Goal: Task Accomplishment & Management: Complete application form

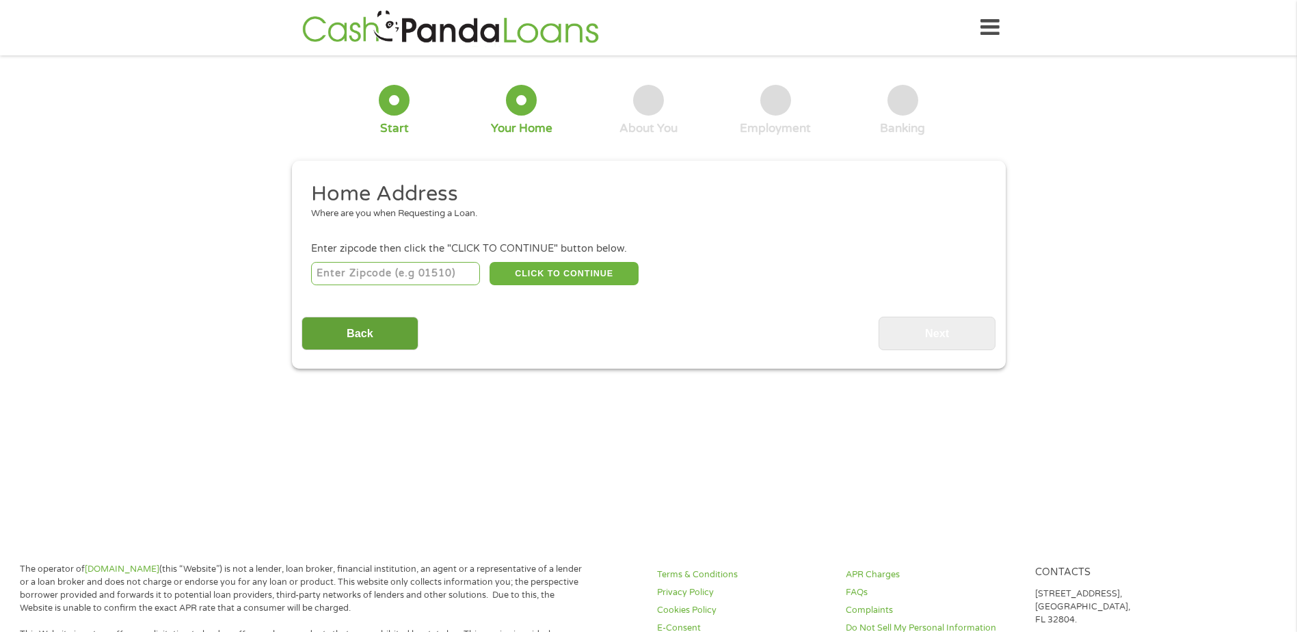
click at [380, 339] on input "Back" at bounding box center [359, 333] width 117 height 33
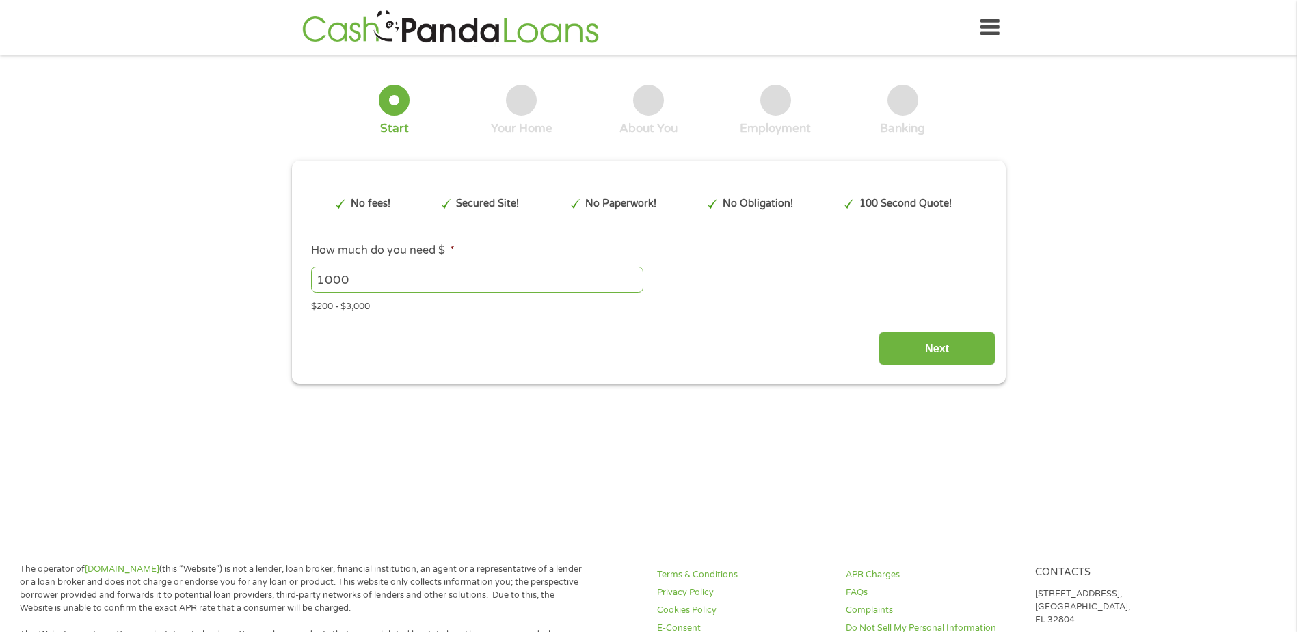
scroll to position [5, 5]
click at [368, 278] on input "1000" at bounding box center [477, 280] width 332 height 26
type input "1"
type input "800"
click at [947, 344] on input "Next" at bounding box center [936, 348] width 117 height 33
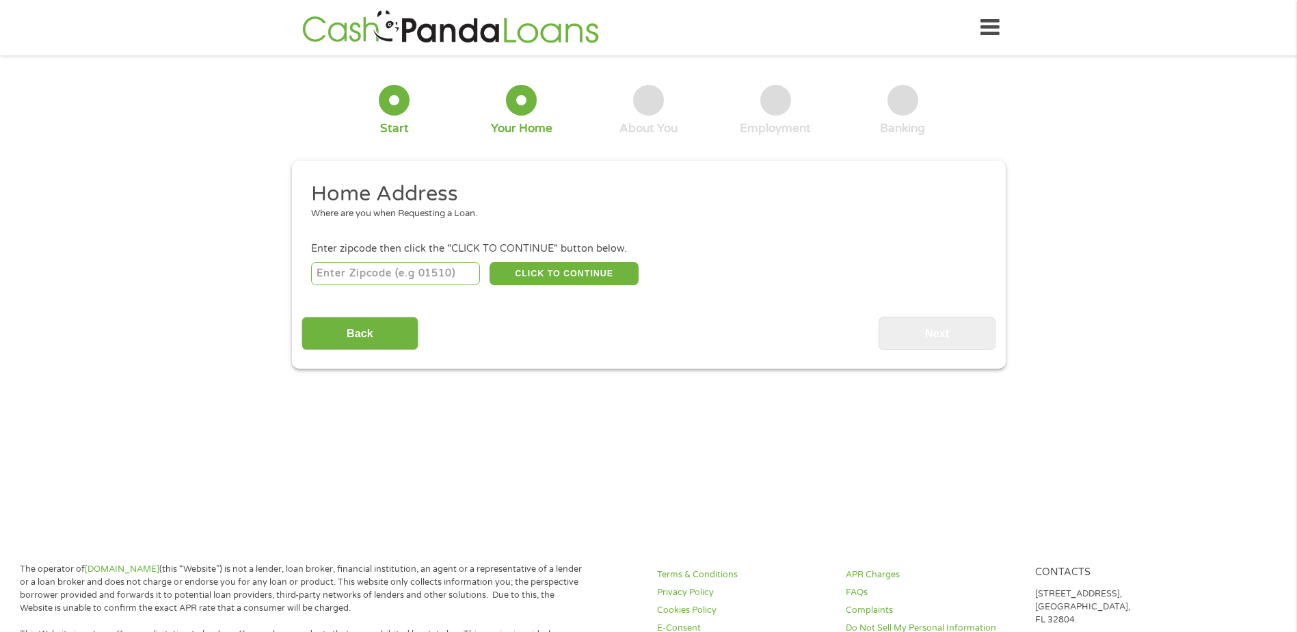
click at [336, 275] on input "number" at bounding box center [395, 273] width 169 height 23
type input "72120"
select select "[US_STATE]"
click at [561, 263] on button "CLICK TO CONTINUE" at bounding box center [563, 273] width 149 height 23
type input "72120"
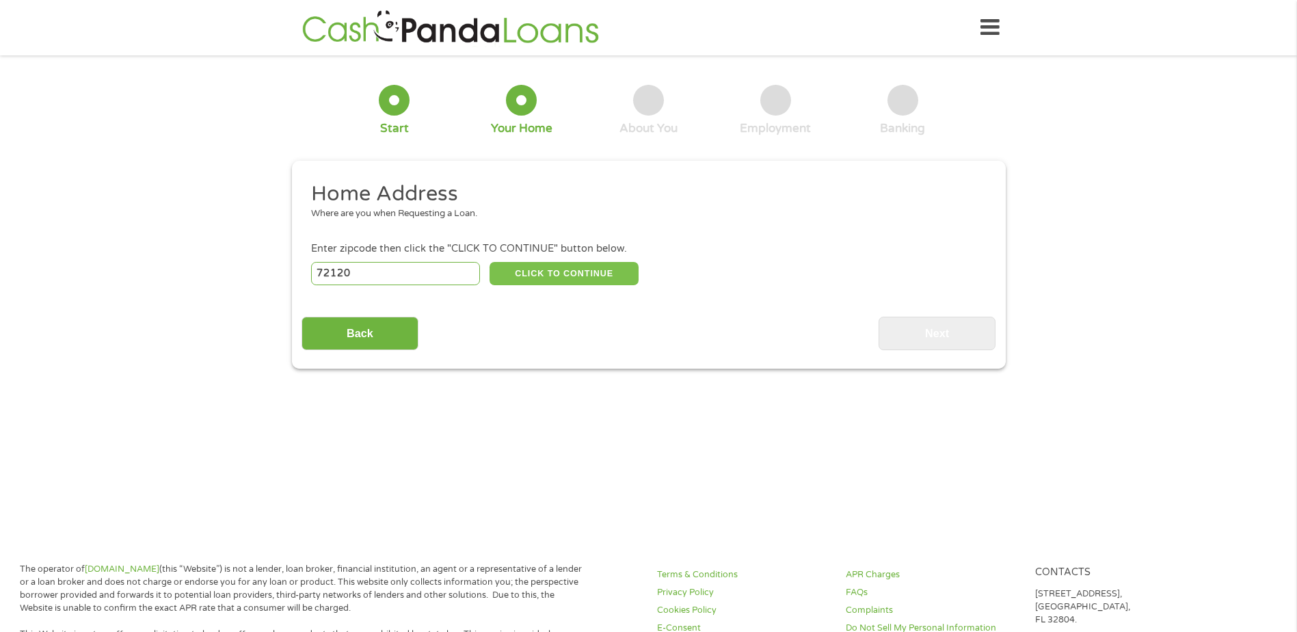
type input "Sherwood"
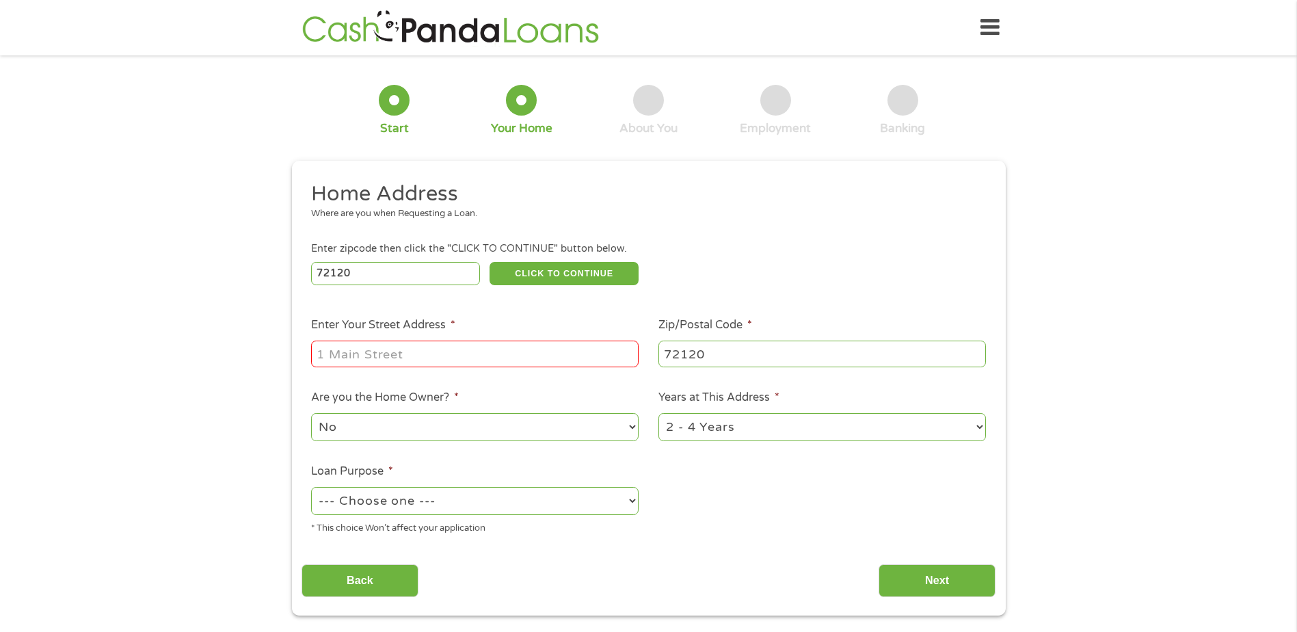
click at [362, 353] on input "Enter Your Street Address *" at bounding box center [474, 353] width 327 height 26
type input "[STREET_ADDRESS][PERSON_NAME]"
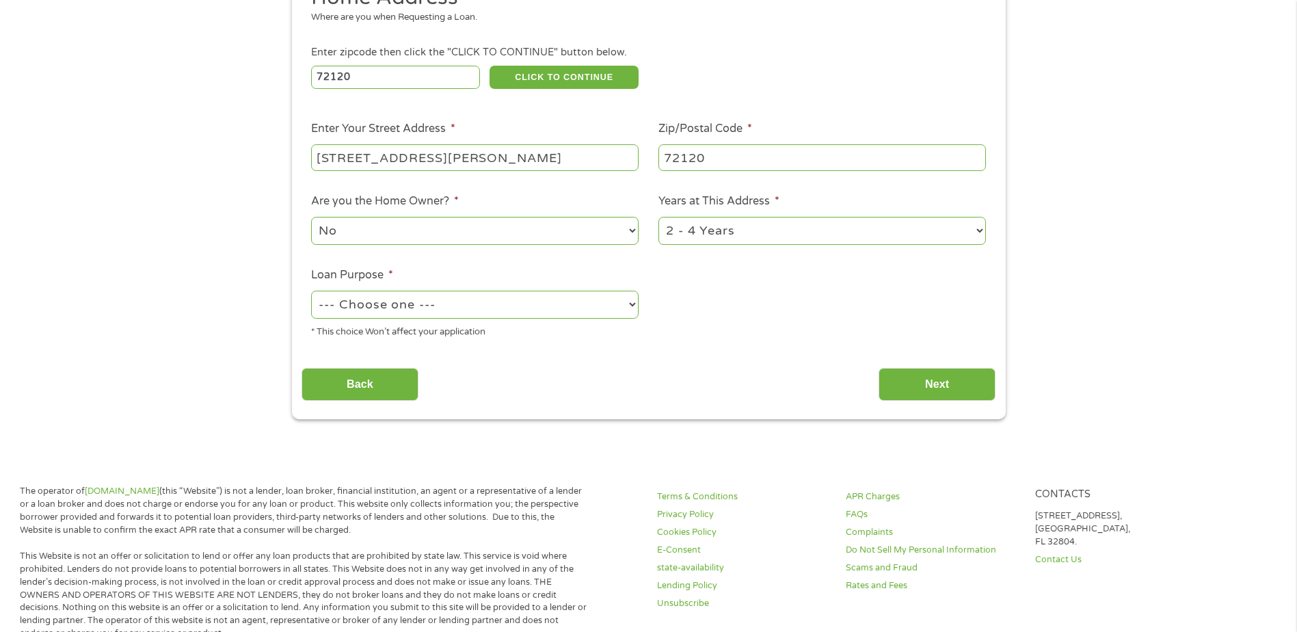
scroll to position [205, 0]
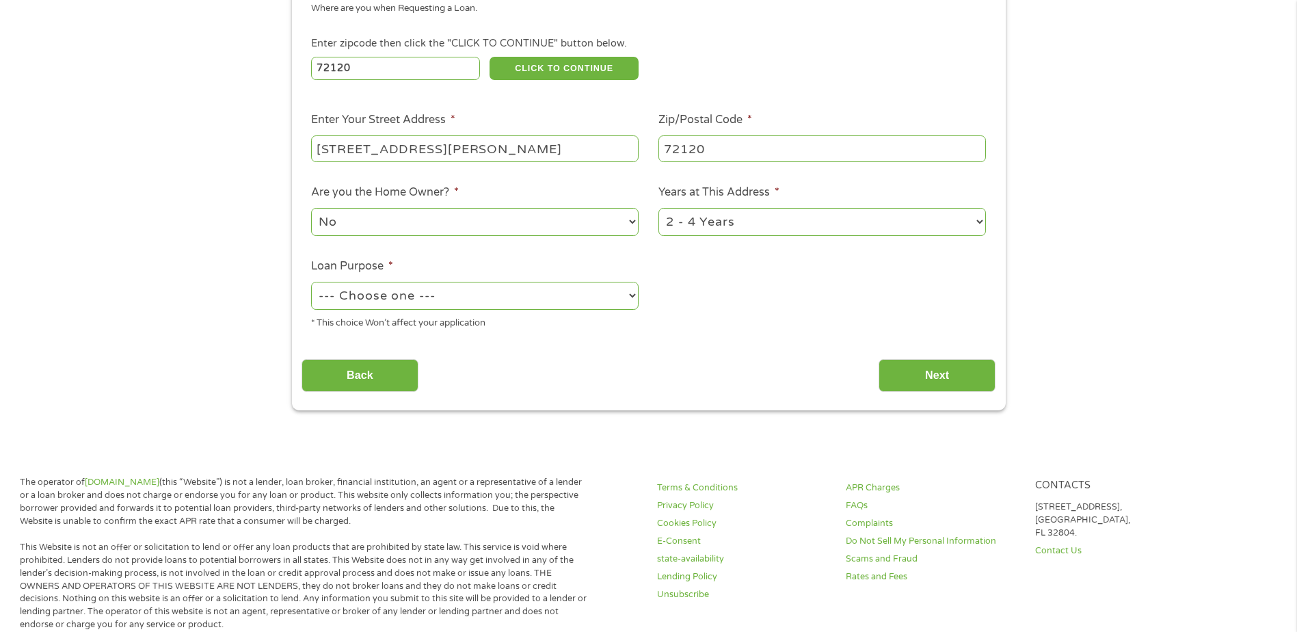
click at [632, 295] on select "--- Choose one --- Pay Bills Debt Consolidation Home Improvement Major Purchase…" at bounding box center [474, 296] width 327 height 28
select select "paybills"
click at [311, 282] on select "--- Choose one --- Pay Bills Debt Consolidation Home Improvement Major Purchase…" at bounding box center [474, 296] width 327 height 28
click at [945, 369] on input "Next" at bounding box center [936, 375] width 117 height 33
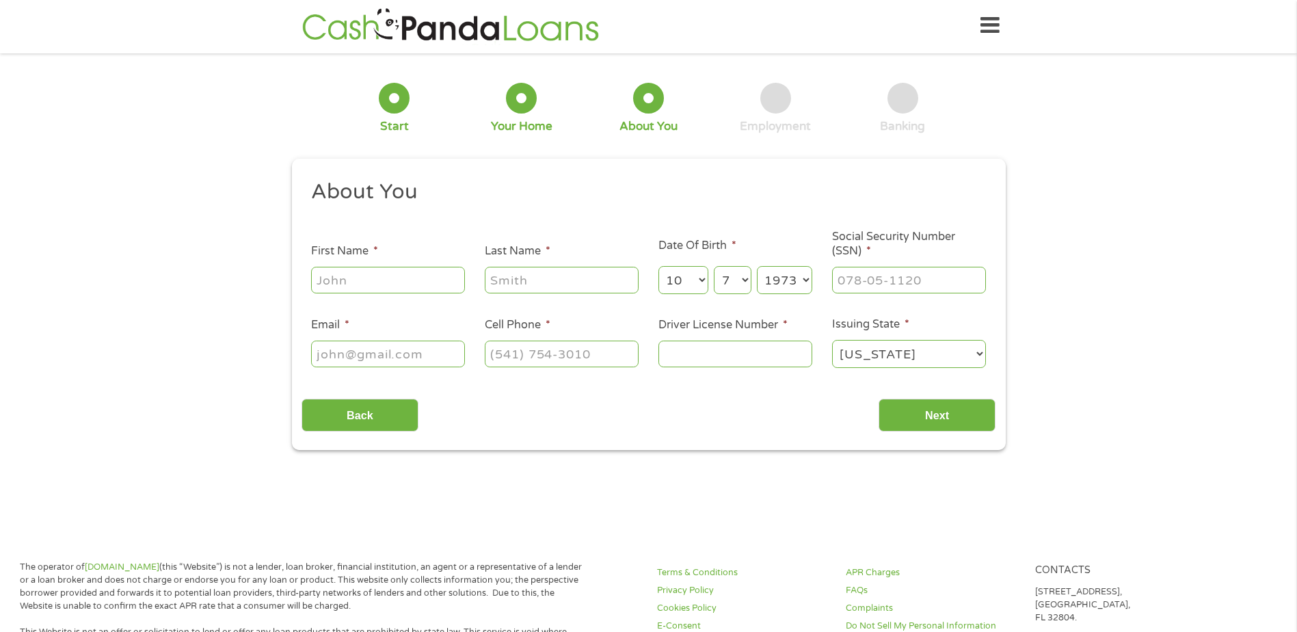
scroll to position [0, 0]
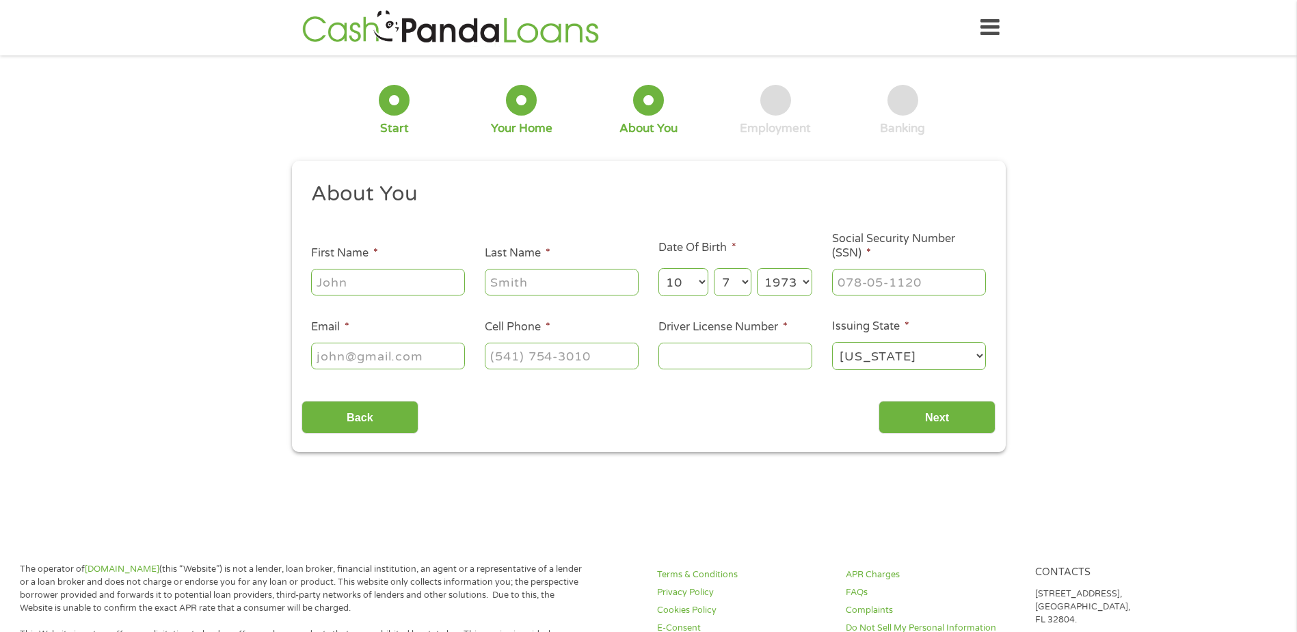
click at [352, 278] on input "First Name *" at bounding box center [388, 282] width 154 height 26
type input "[PERSON_NAME]"
type input "[EMAIL_ADDRESS][DOMAIN_NAME]"
type input "[PHONE_NUMBER]"
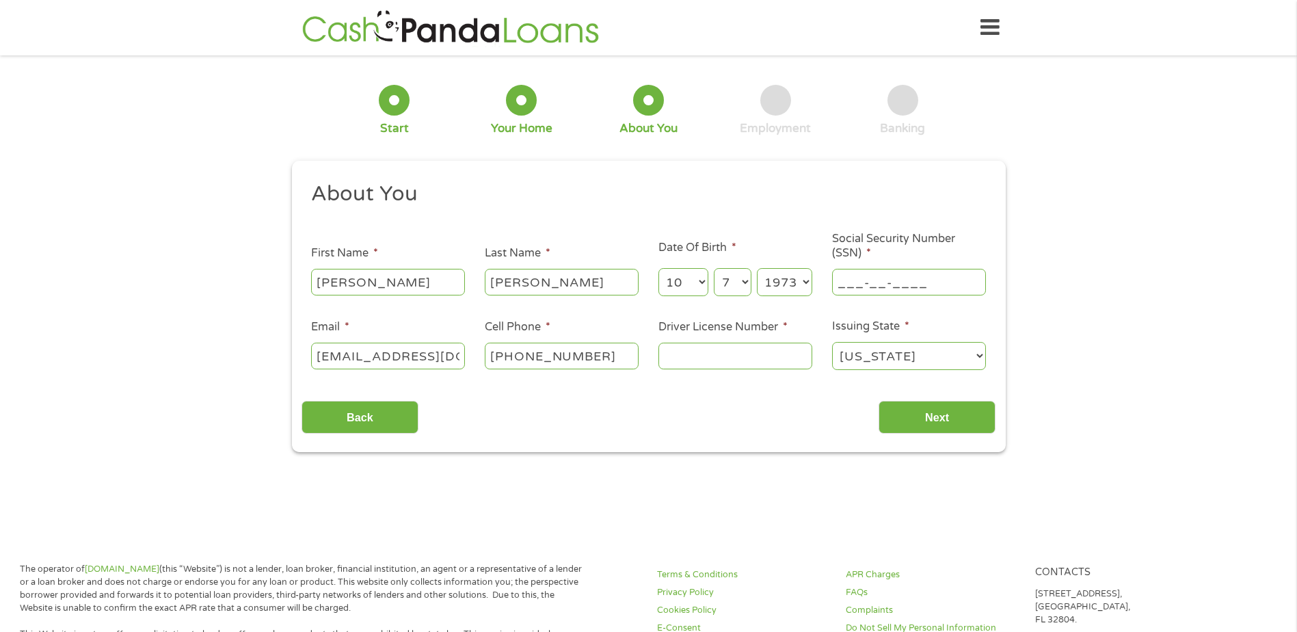
click at [838, 280] on input "___-__-____" at bounding box center [909, 282] width 154 height 26
type input "432-65-7951"
click at [713, 363] on input "Driver License Number *" at bounding box center [735, 356] width 154 height 26
type input "903457141"
click at [905, 416] on input "Next" at bounding box center [936, 417] width 117 height 33
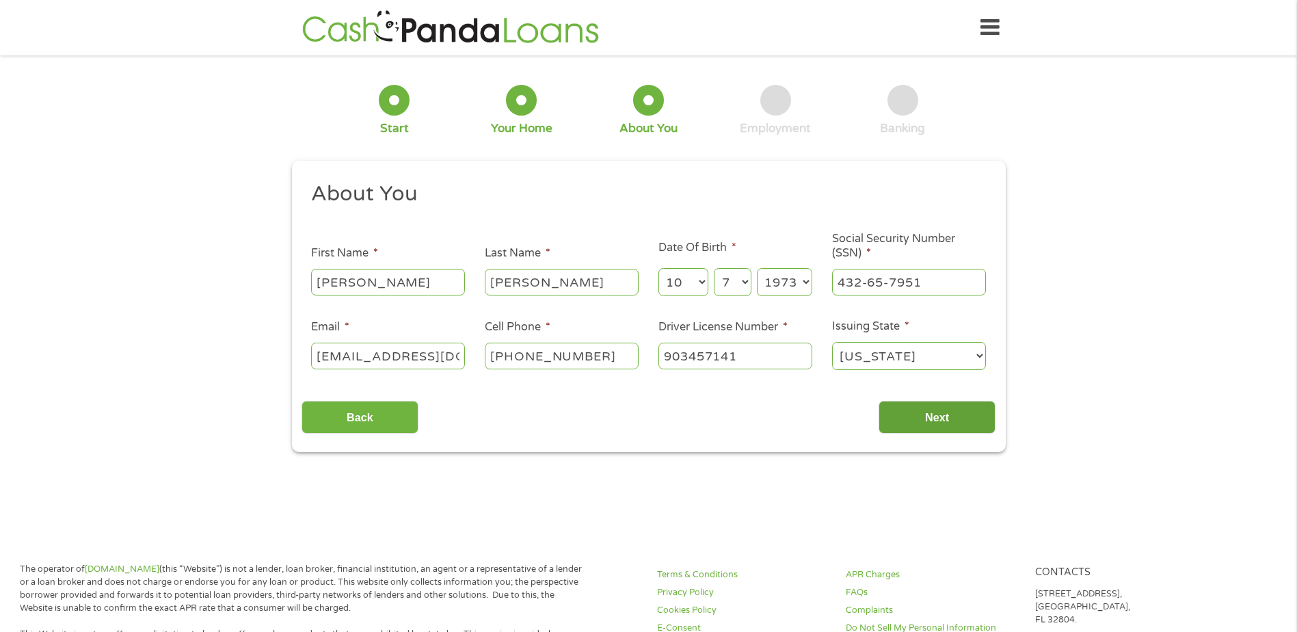
scroll to position [5, 5]
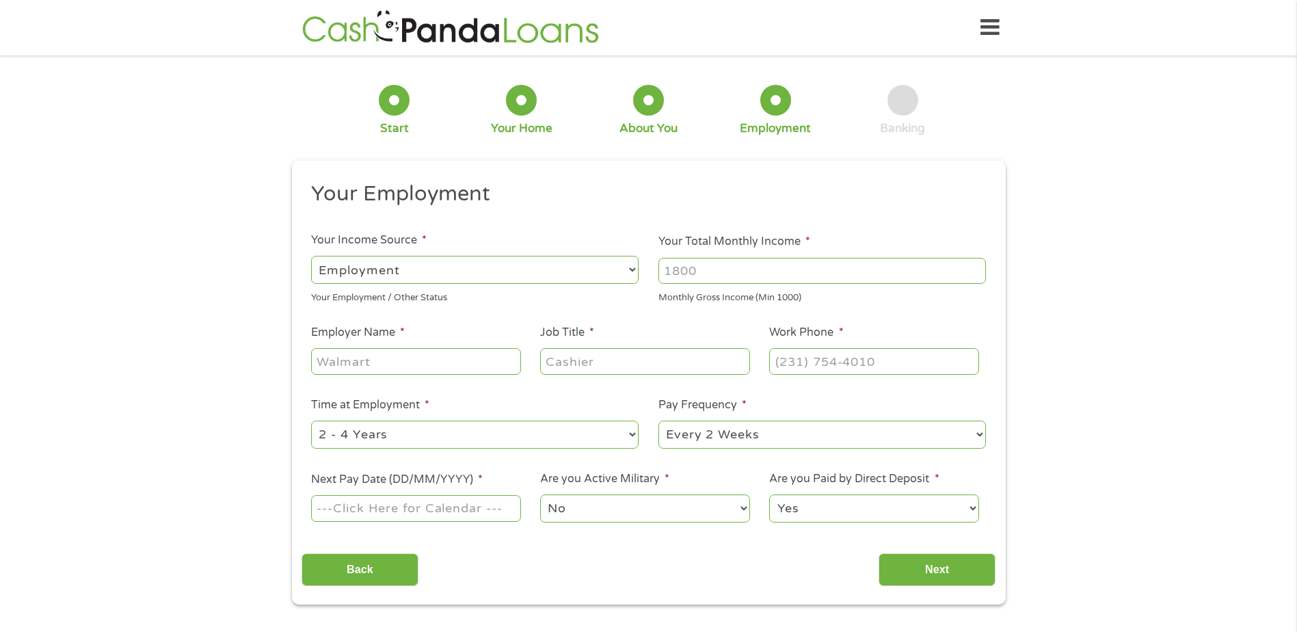
click at [405, 268] on select "--- Choose one --- Employment [DEMOGRAPHIC_DATA] Benefits" at bounding box center [474, 270] width 327 height 28
click at [704, 271] on input "Your Total Monthly Income *" at bounding box center [821, 271] width 327 height 26
drag, startPoint x: 963, startPoint y: 204, endPoint x: 939, endPoint y: 198, distance: 24.2
click at [954, 203] on h2 "Your Employment" at bounding box center [643, 193] width 665 height 27
click at [335, 362] on input "Employer Name *" at bounding box center [415, 361] width 209 height 26
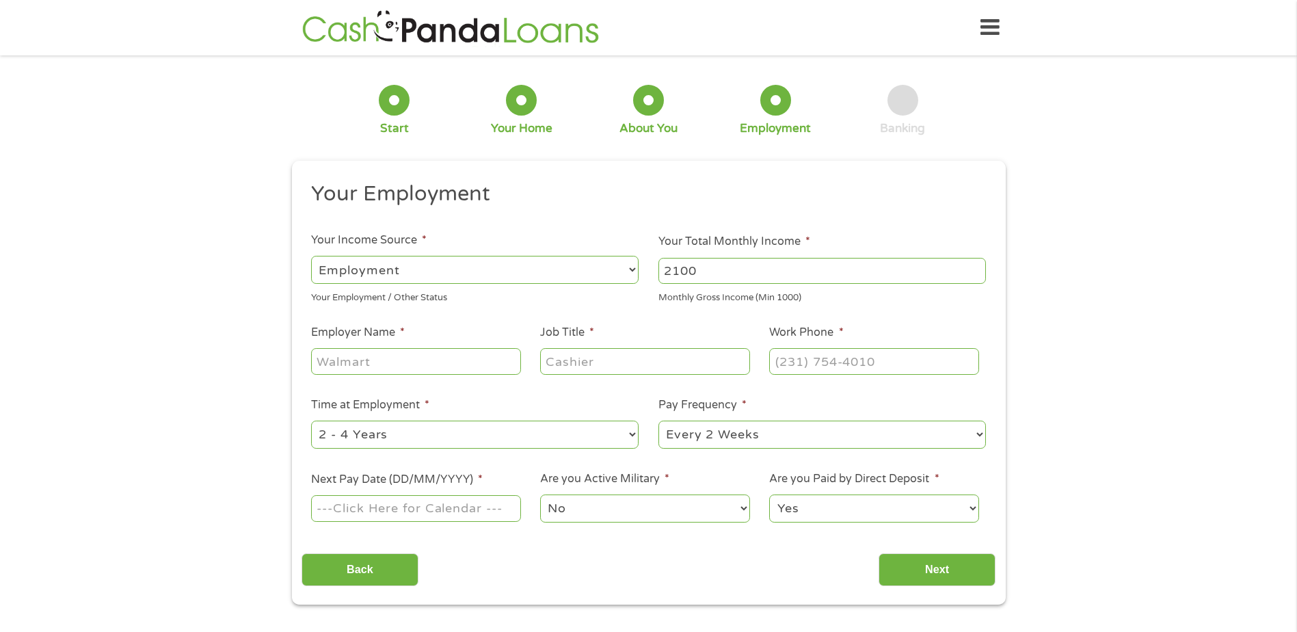
click at [414, 359] on input "Employer Name *" at bounding box center [415, 361] width 209 height 26
click at [726, 276] on input "2100" at bounding box center [821, 271] width 327 height 26
type input "2"
type input "1800"
click at [368, 364] on input "Employer Name *" at bounding box center [415, 361] width 209 height 26
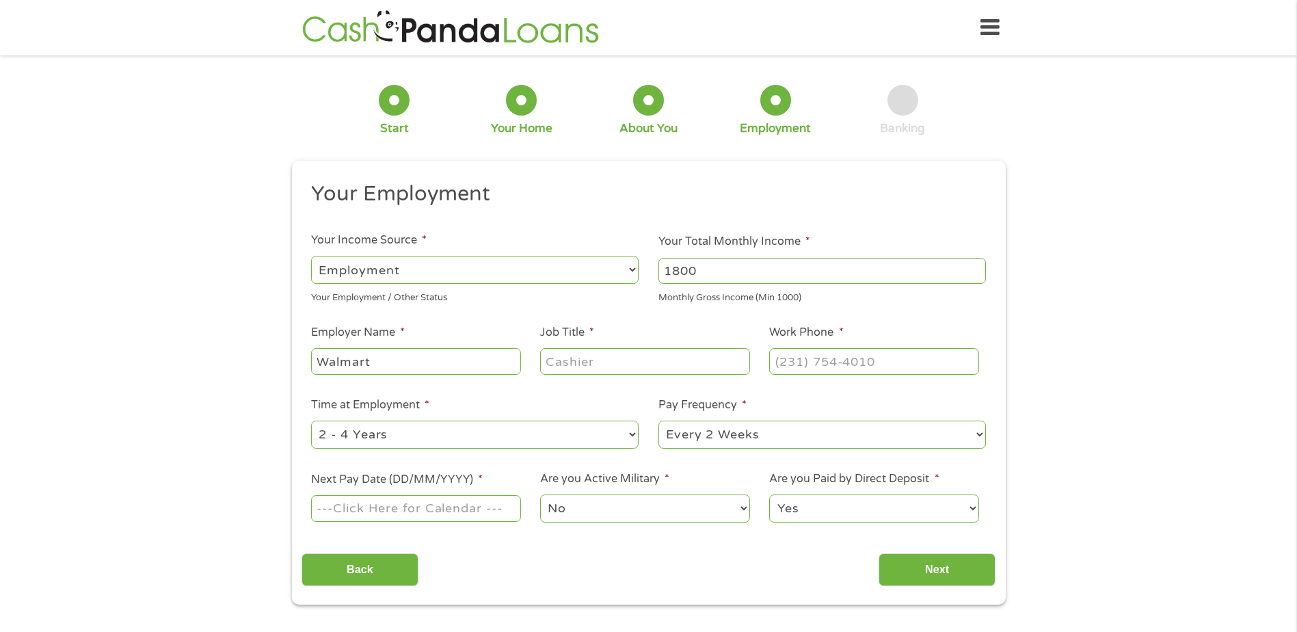
type input "Walmart"
click at [554, 355] on input "Job Title *" at bounding box center [644, 361] width 209 height 26
type input "Front end associate"
click at [894, 355] on input "(___) ___-____" at bounding box center [873, 361] width 209 height 26
click at [795, 357] on input "(___) ___-____" at bounding box center [873, 361] width 209 height 26
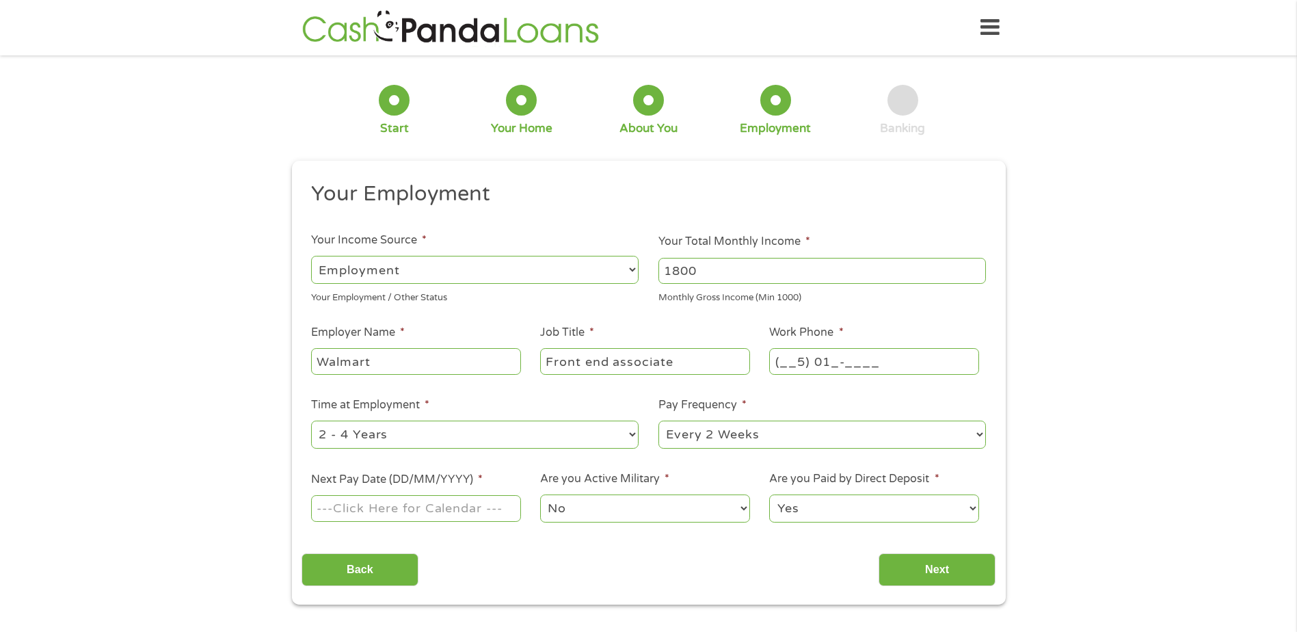
click at [780, 355] on input "(__5) 01_-____" at bounding box center [873, 361] width 209 height 26
click at [780, 354] on input "(__5) 01_-____" at bounding box center [873, 361] width 209 height 26
drag, startPoint x: 837, startPoint y: 362, endPoint x: 813, endPoint y: 358, distance: 24.8
click at [813, 358] on input "(501) 501-____" at bounding box center [873, 361] width 209 height 26
type input "(501) ___-____"
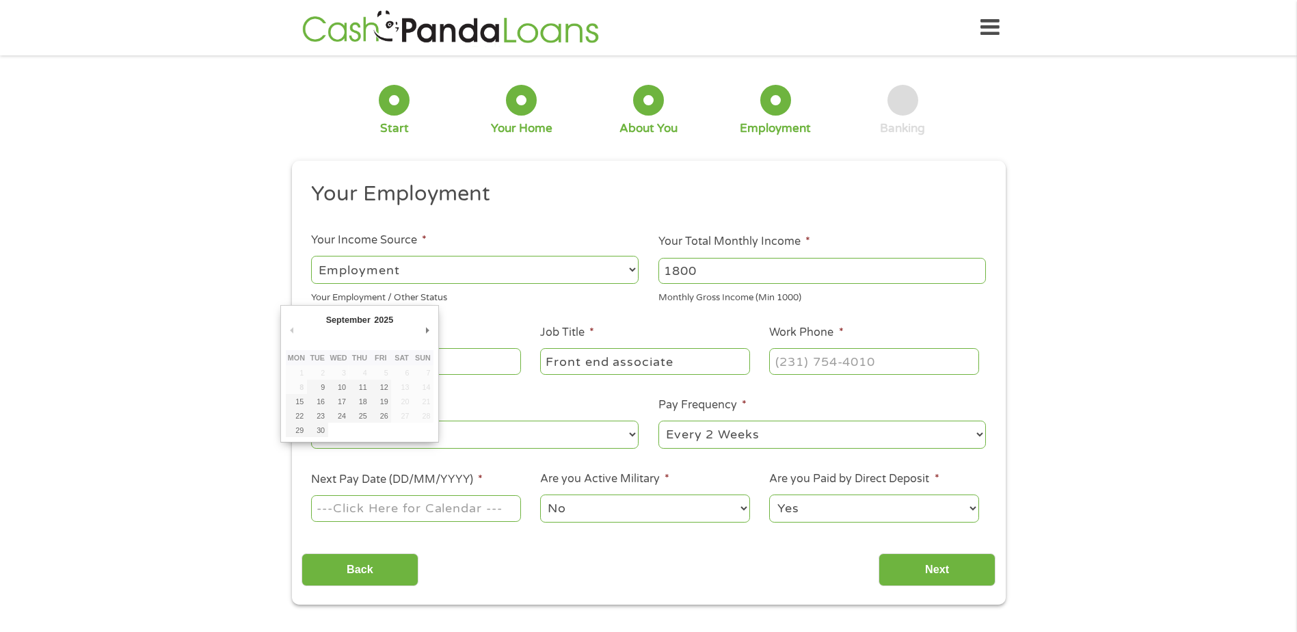
click at [446, 507] on input "Next Pay Date (DD/MM/YYYY) *" at bounding box center [415, 508] width 209 height 26
type input "[DATE]"
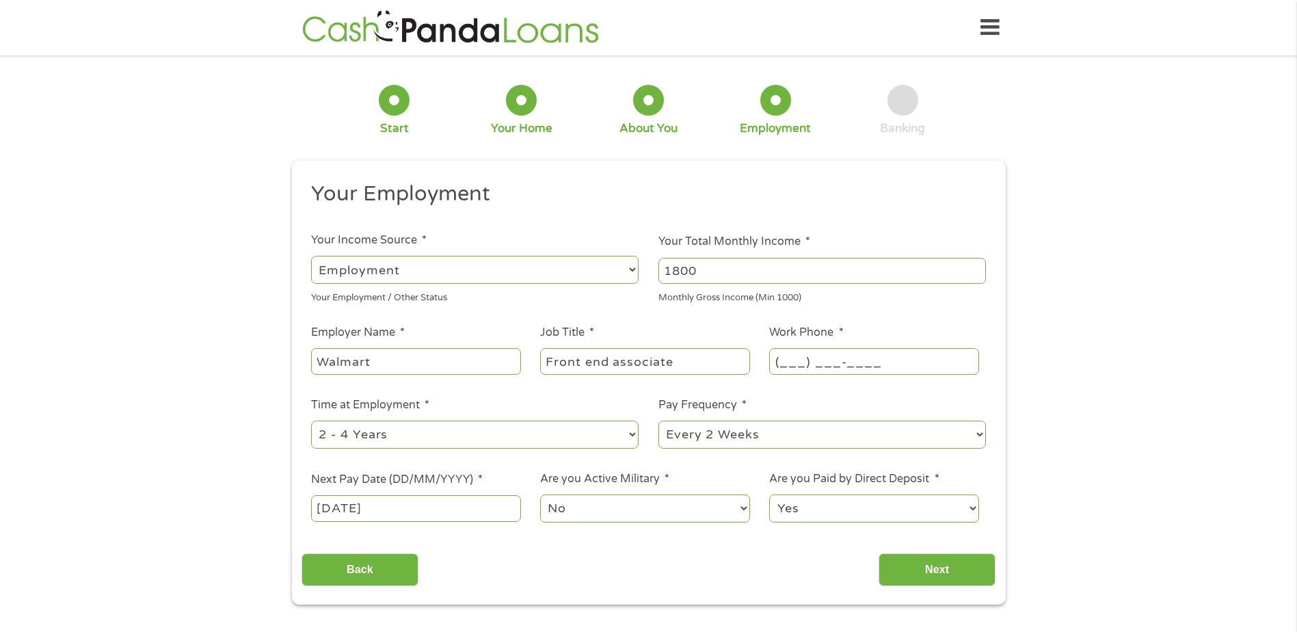
click at [782, 367] on input "(___) ___-____" at bounding box center [873, 361] width 209 height 26
type input "[PHONE_NUMBER]"
click at [1149, 470] on div "1 Start 2 Your Home 3 About You 4 Employment 5 Banking 6 This field is hidden w…" at bounding box center [648, 334] width 1297 height 539
click at [955, 572] on input "Next" at bounding box center [936, 569] width 117 height 33
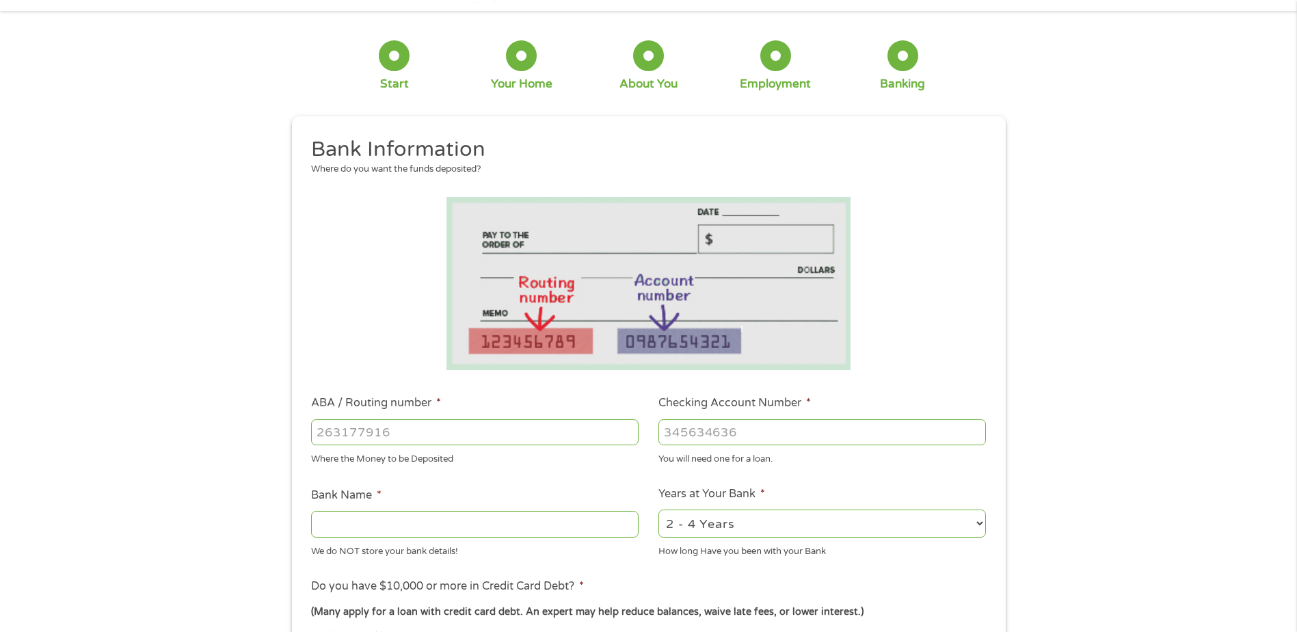
scroll to position [68, 0]
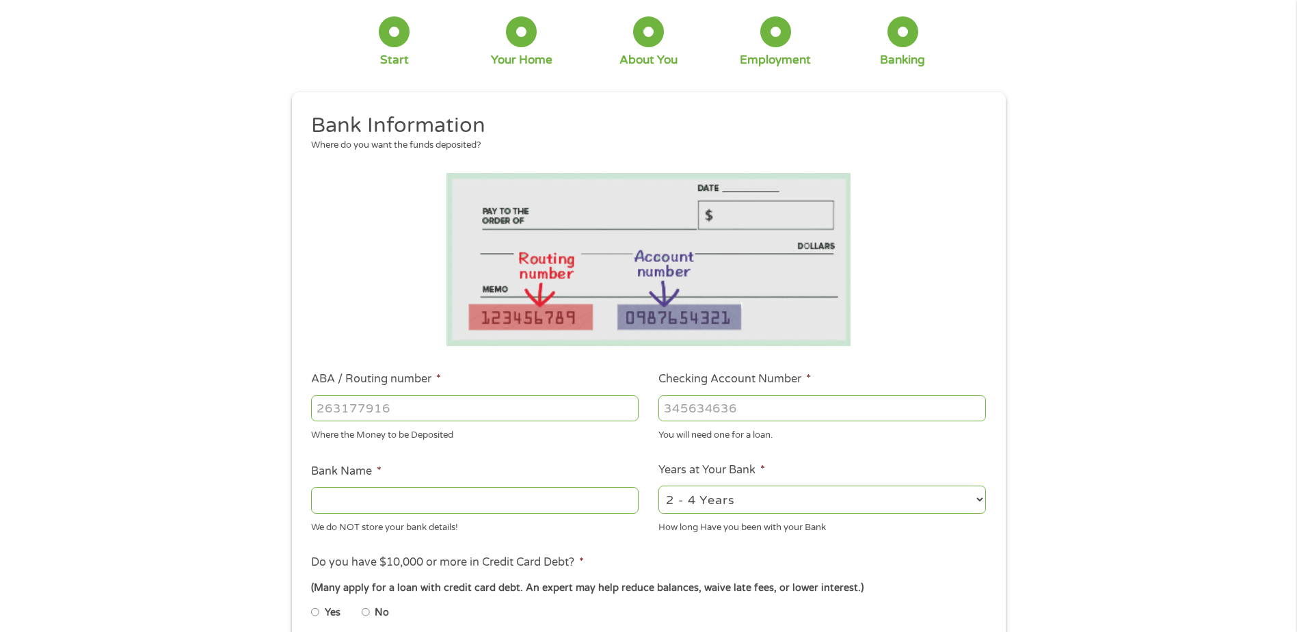
click at [327, 406] on input "ABA / Routing number *" at bounding box center [474, 408] width 327 height 26
type input "124303120"
type input "GREEN DOT BANK"
type input "124303120"
click at [720, 410] on input "Checking Account Number *" at bounding box center [821, 408] width 327 height 26
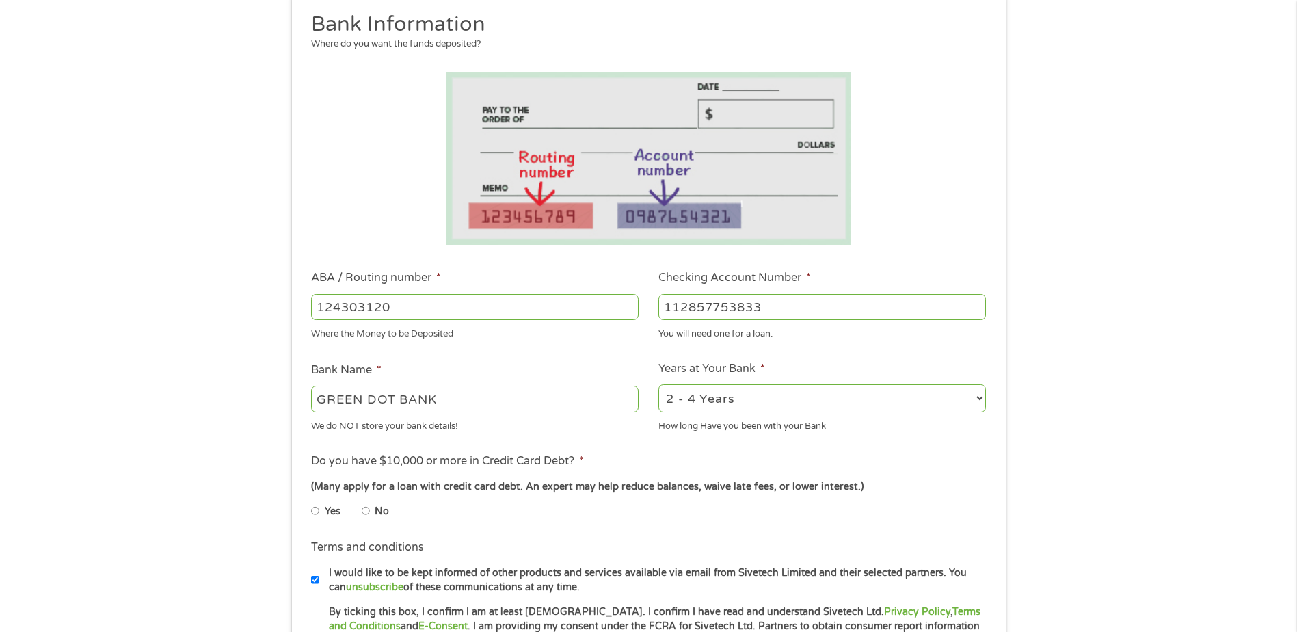
scroll to position [205, 0]
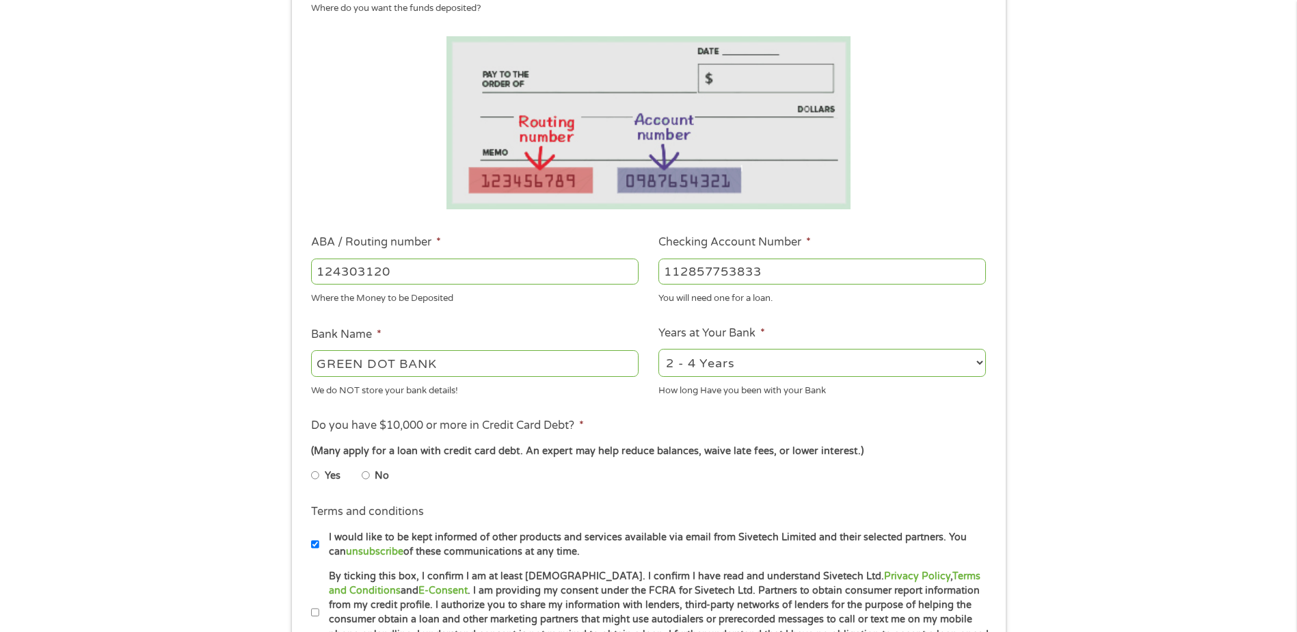
type input "112857753833"
click at [980, 359] on select "2 - 4 Years 6 - 12 Months 1 - 2 Years Over 4 Years" at bounding box center [821, 363] width 327 height 28
select select "24months"
click at [658, 349] on select "2 - 4 Years 6 - 12 Months 1 - 2 Years Over 4 Years" at bounding box center [821, 363] width 327 height 28
click at [365, 472] on input "No" at bounding box center [366, 475] width 8 height 22
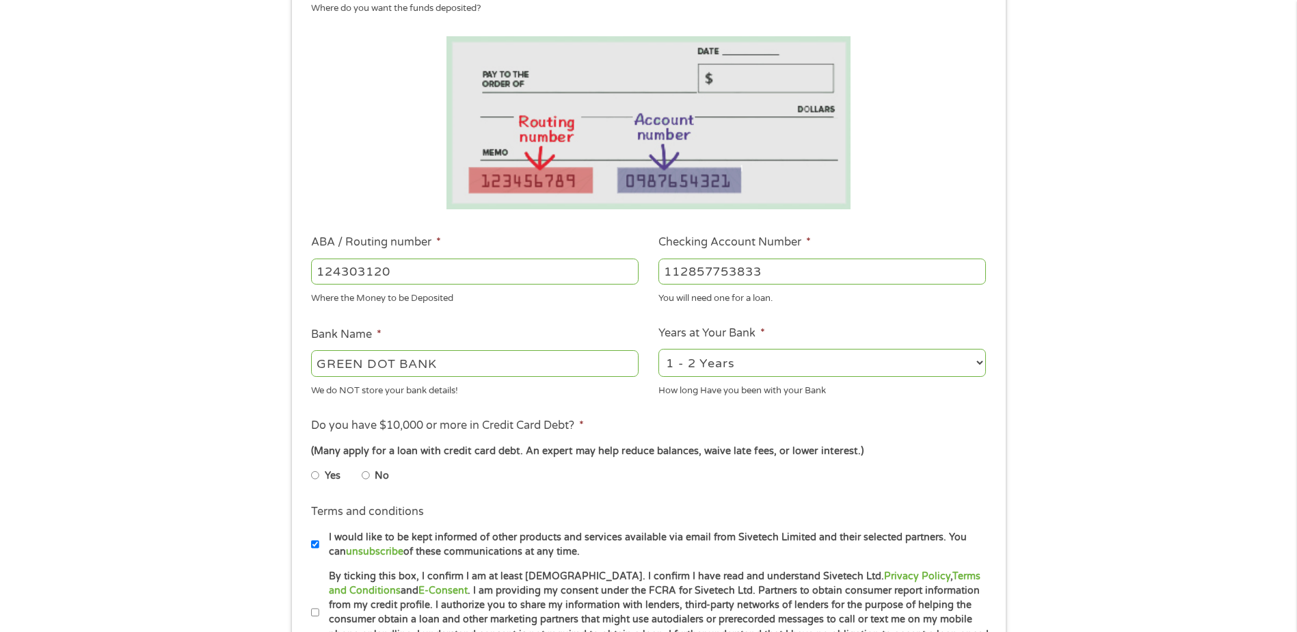
radio input "true"
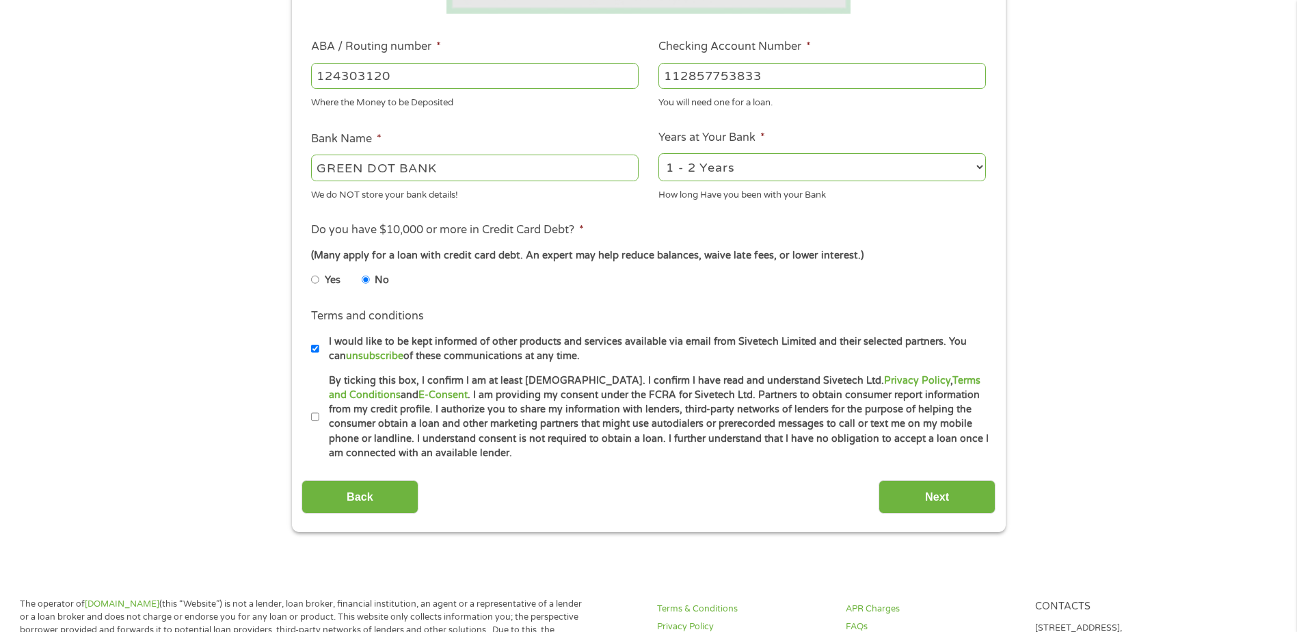
scroll to position [410, 0]
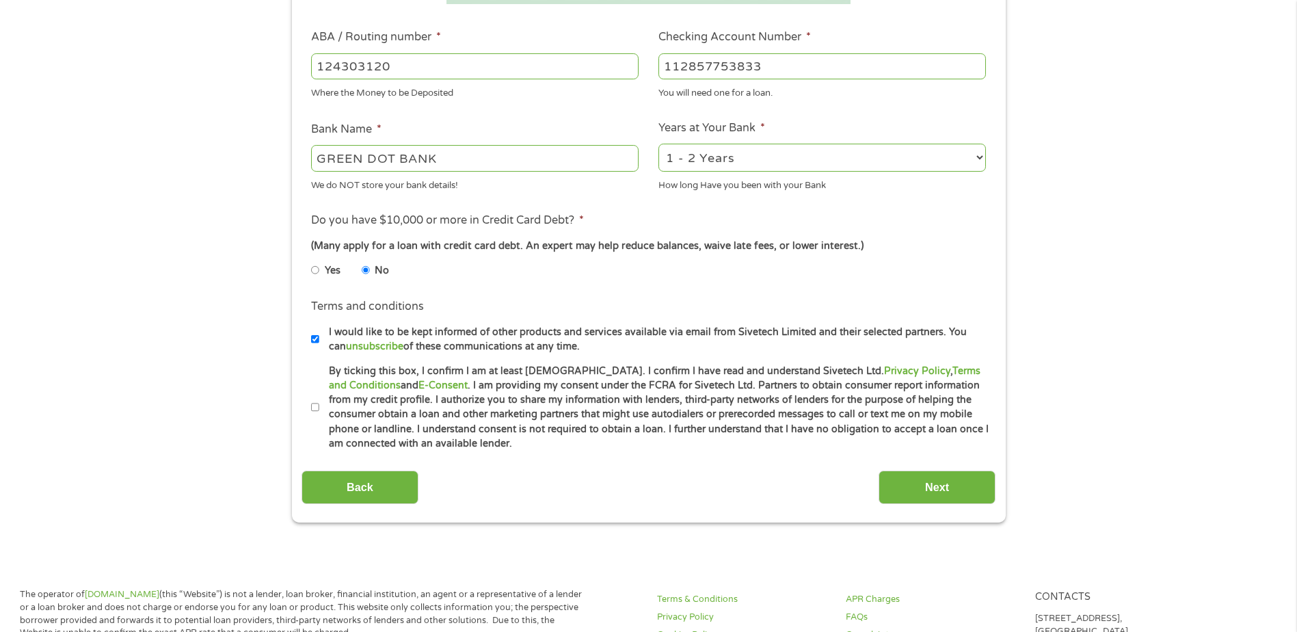
click at [314, 405] on input "By ticking this box, I confirm I am at least [DEMOGRAPHIC_DATA]. I confirm I ha…" at bounding box center [315, 408] width 8 height 22
checkbox input "true"
click at [948, 484] on input "Next" at bounding box center [936, 486] width 117 height 33
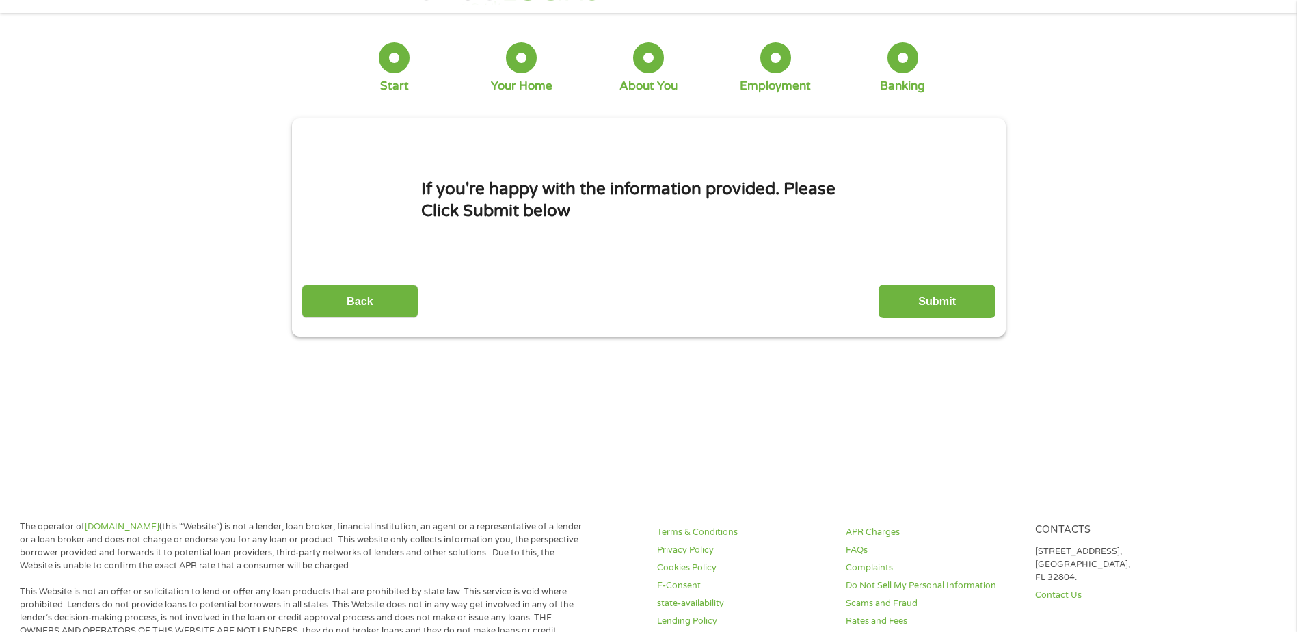
scroll to position [0, 0]
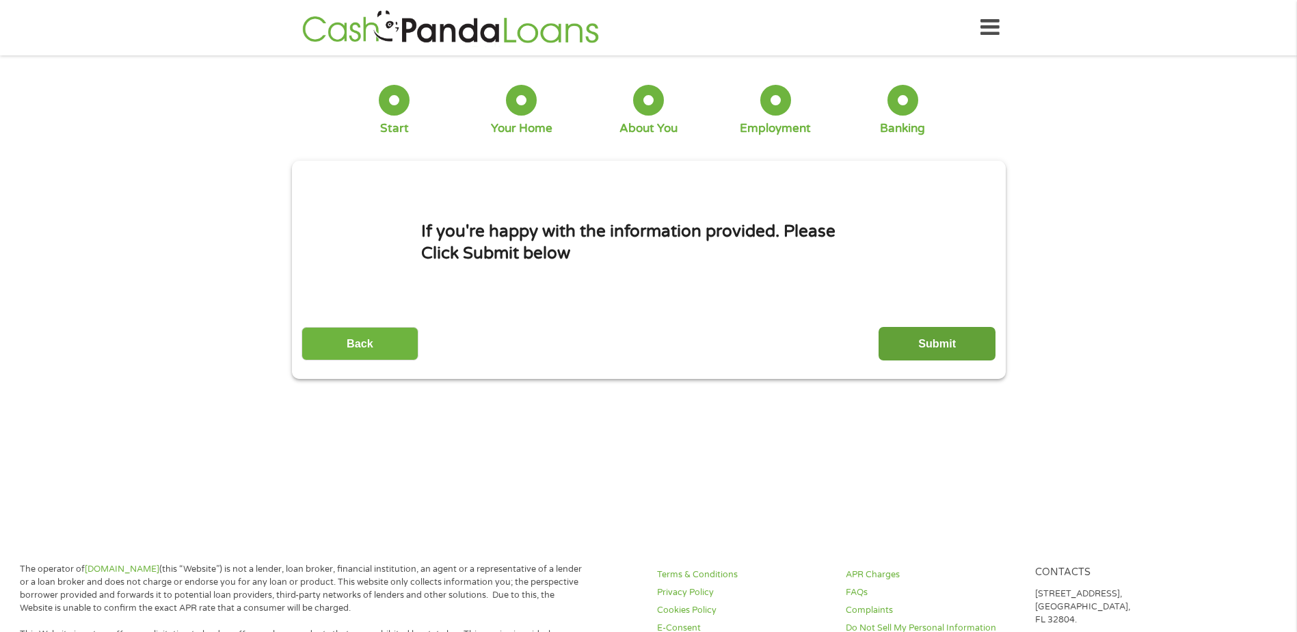
click at [935, 342] on input "Submit" at bounding box center [936, 343] width 117 height 33
